Goal: Find contact information: Find contact information

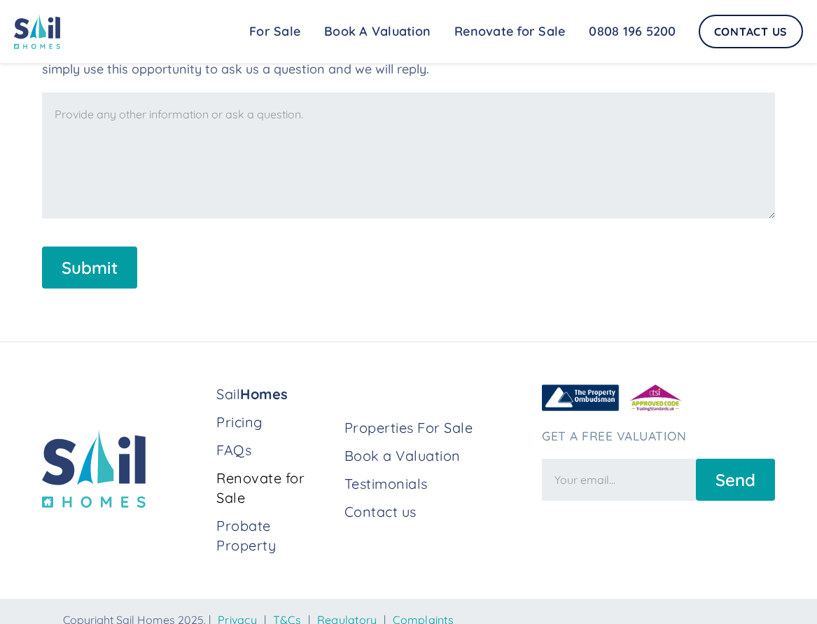
scroll to position [2703, 0]
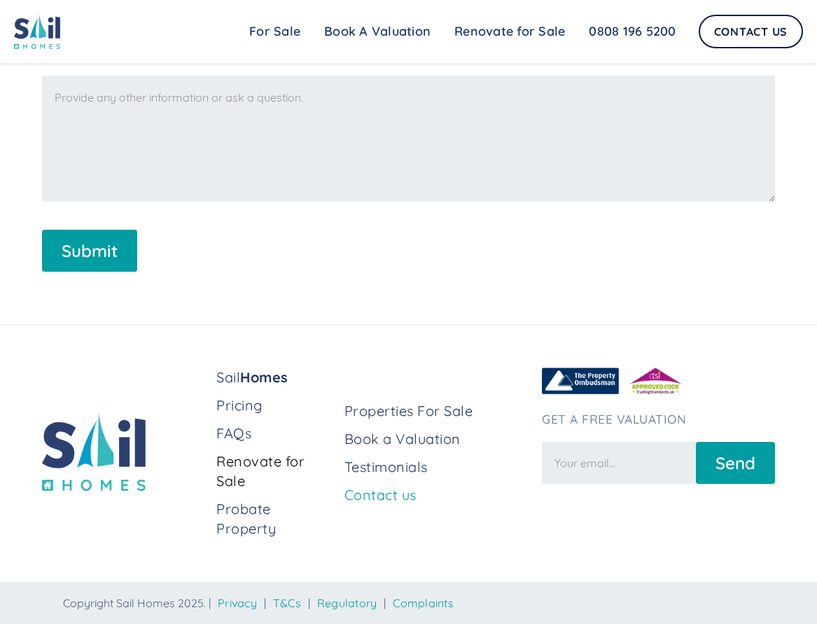
click at [390, 492] on link "Contact us" at bounding box center [437, 495] width 186 height 20
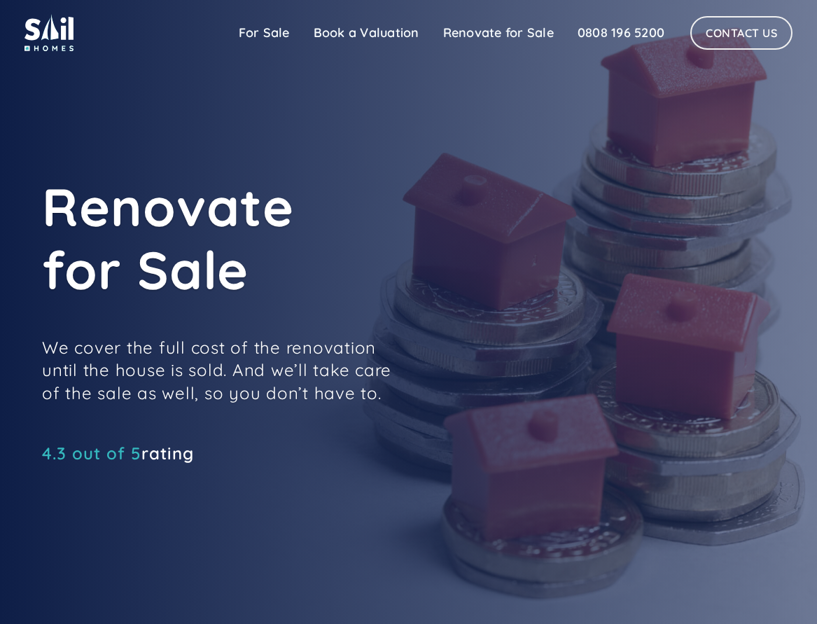
scroll to position [2703, 0]
